Goal: Check status: Check status

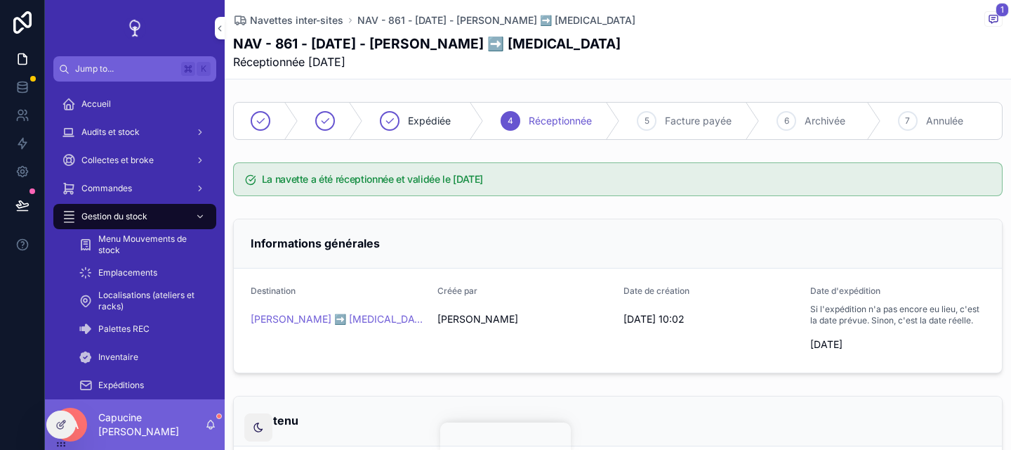
click at [482, 197] on div "La navette a été réceptionnée et validée le [DATE]" at bounding box center [618, 179] width 787 height 45
click at [996, 22] on icon "scrollable content" at bounding box center [993, 18] width 11 height 11
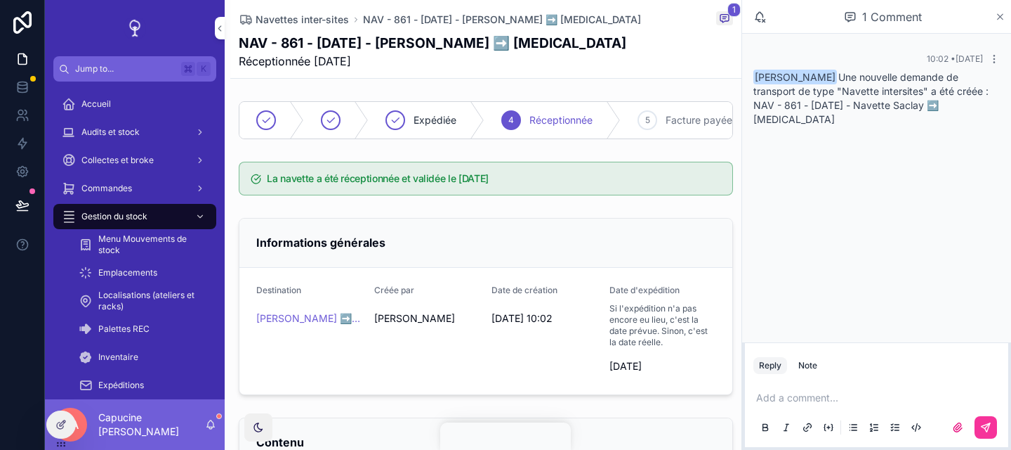
click at [1005, 13] on icon "scrollable content" at bounding box center [1000, 16] width 11 height 11
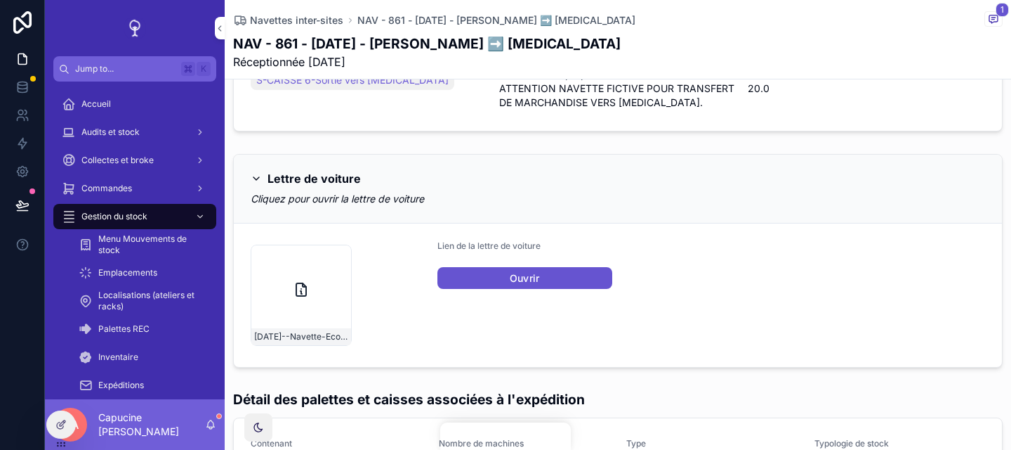
scroll to position [597, 0]
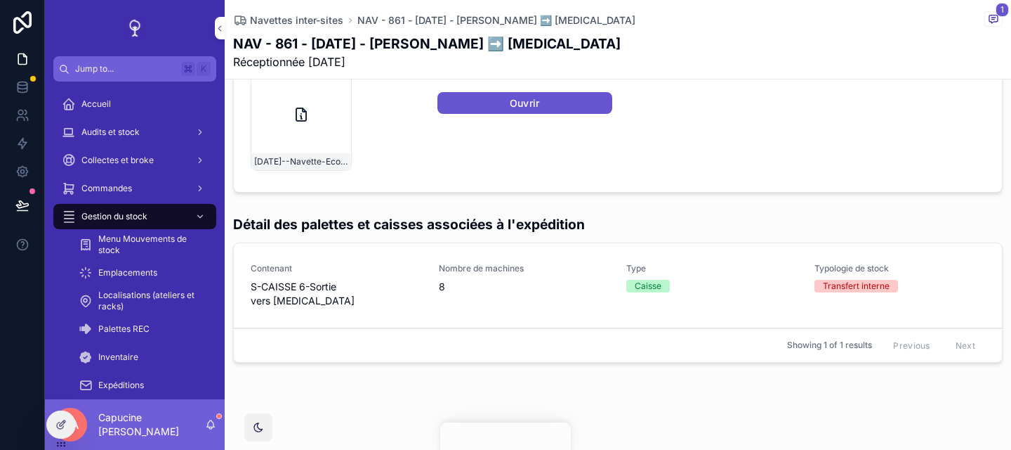
click at [594, 297] on link "Contenant S-CAISSE 6-Sortie vers [MEDICAL_DATA] Nombre de machines 8 Type Caiss…" at bounding box center [618, 285] width 768 height 85
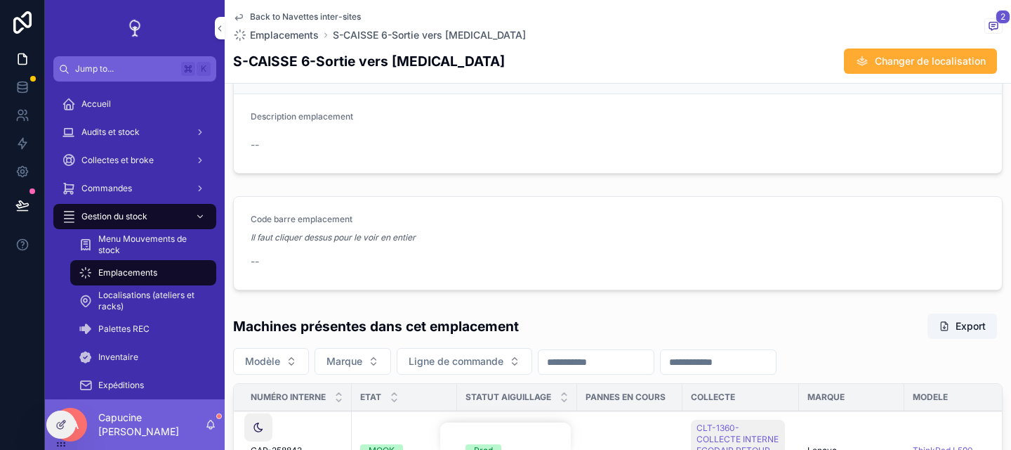
scroll to position [296, 0]
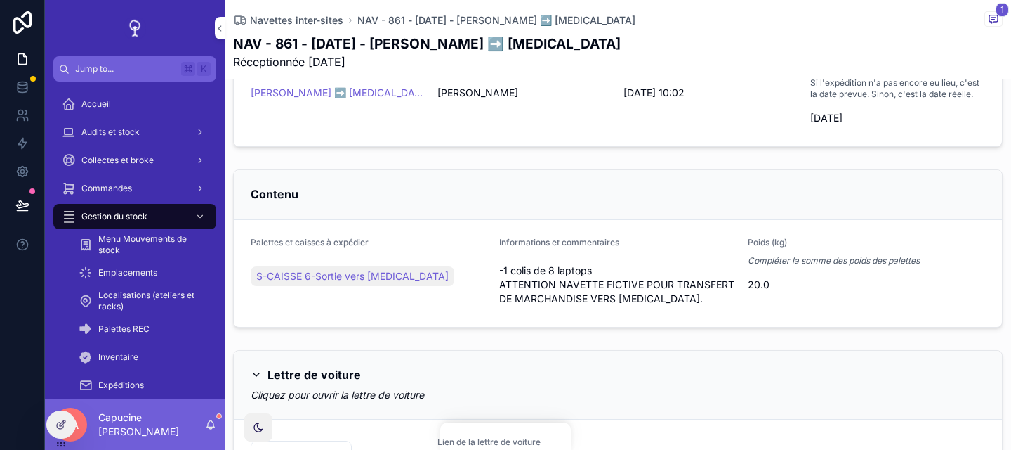
scroll to position [228, 0]
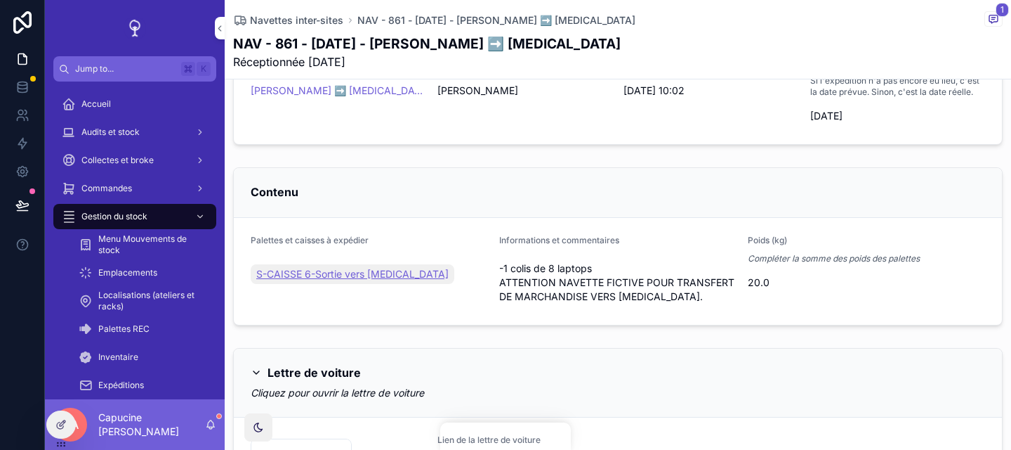
click at [367, 271] on span "S-CAISSE 6-Sortie vers [MEDICAL_DATA]" at bounding box center [352, 274] width 192 height 14
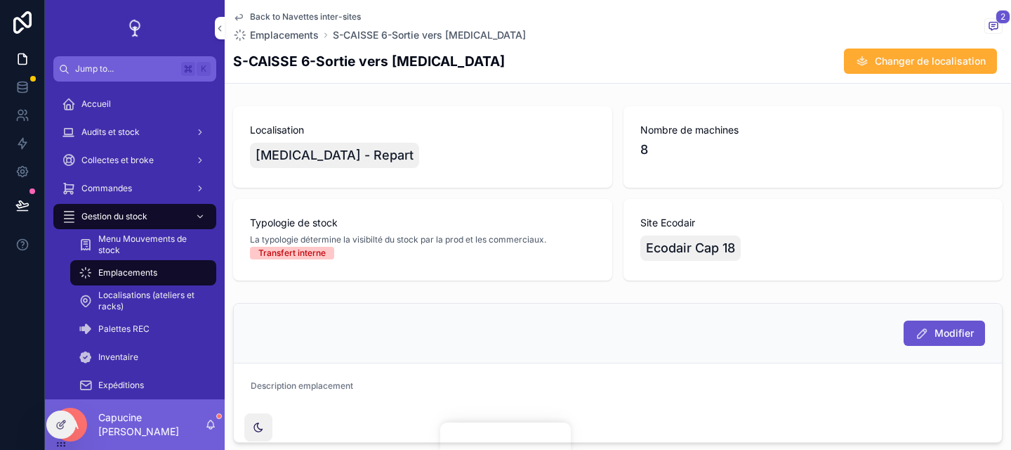
click at [443, 311] on div "Modifier" at bounding box center [618, 333] width 768 height 60
click at [447, 307] on div "Modifier" at bounding box center [618, 333] width 768 height 60
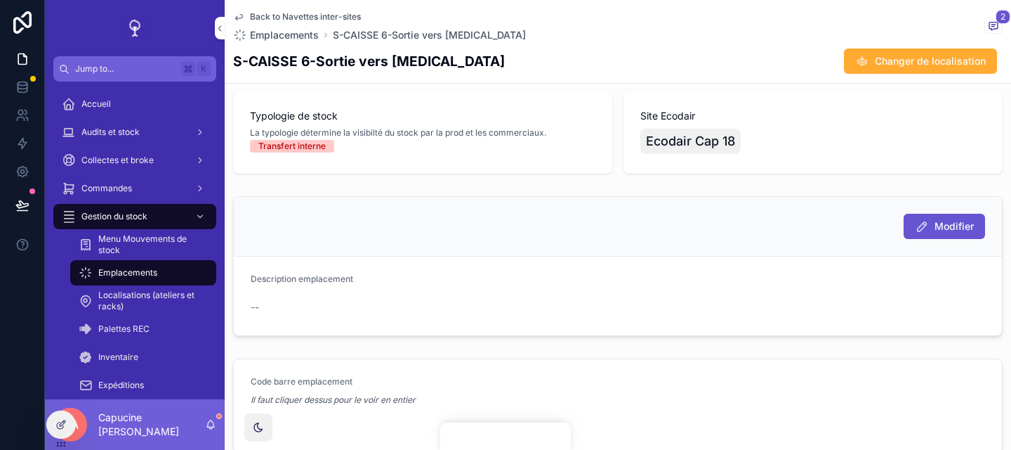
click at [455, 232] on div "Modifier" at bounding box center [618, 226] width 735 height 25
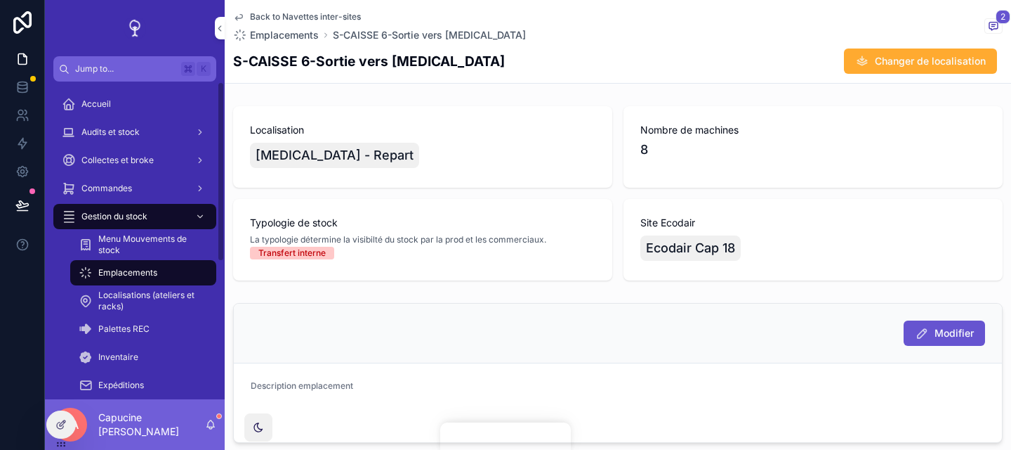
click at [101, 96] on div "Accueil" at bounding box center [135, 104] width 146 height 22
